Goal: Task Accomplishment & Management: Manage account settings

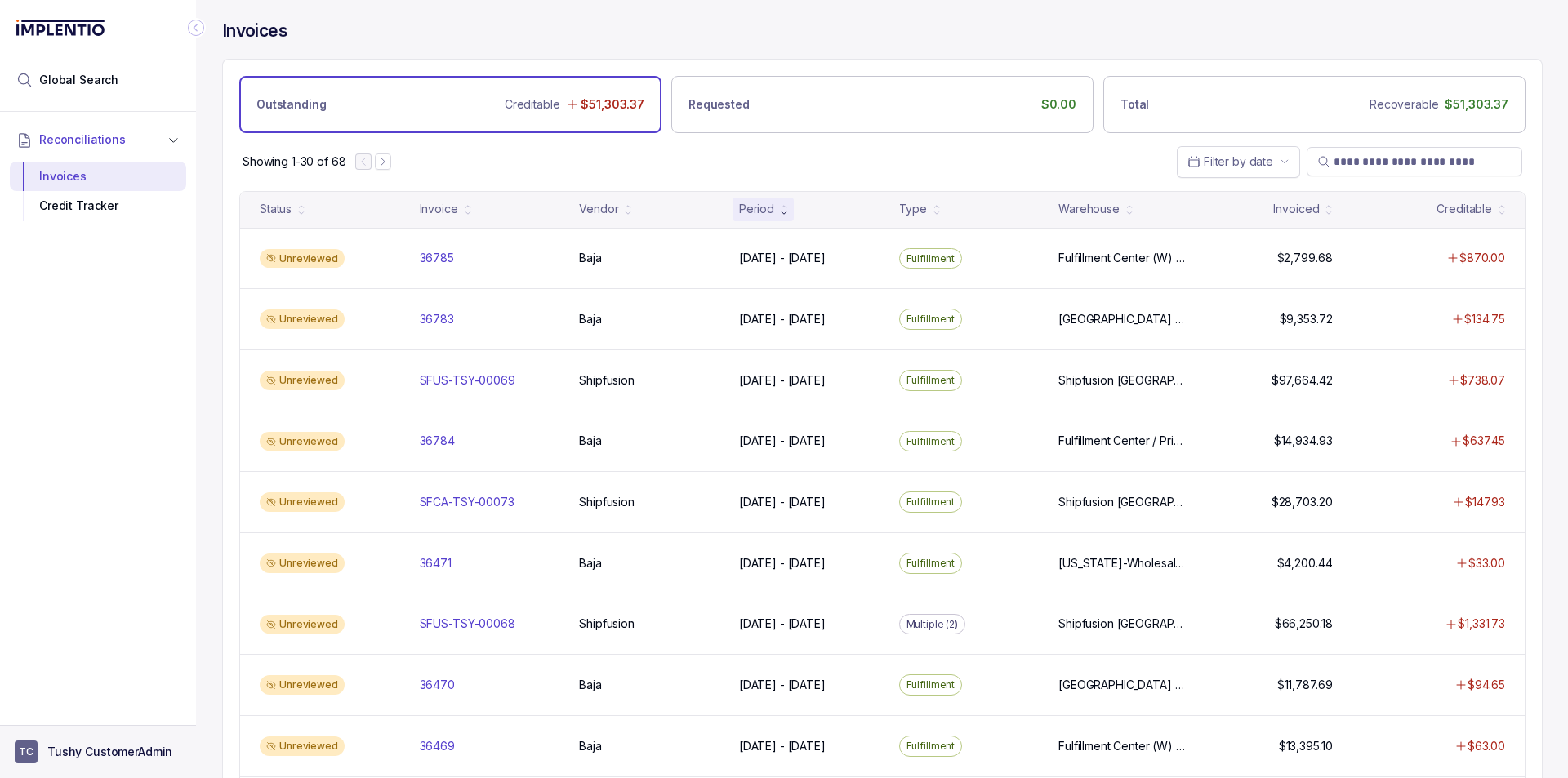
click at [93, 740] on aside "TC Tushy CustomerAdmin" at bounding box center [97, 752] width 196 height 53
click at [52, 749] on p "Tushy CustomerAdmin" at bounding box center [110, 752] width 125 height 16
click at [79, 709] on p "Logout" at bounding box center [108, 717] width 136 height 16
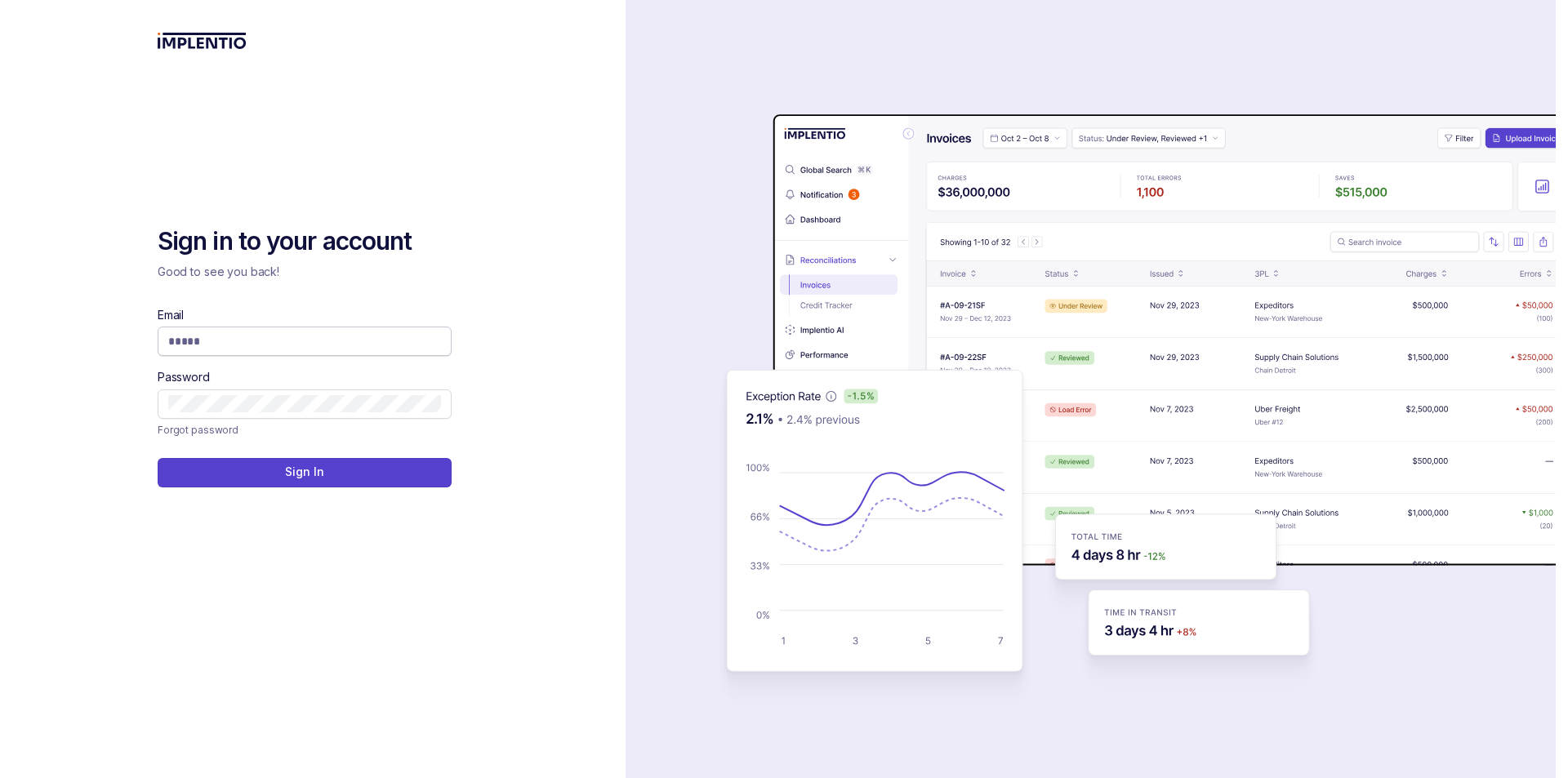
click at [377, 342] on input "Email" at bounding box center [304, 342] width 273 height 16
click at [377, 340] on input "Email" at bounding box center [304, 342] width 273 height 16
type input "**********"
